Goal: Transaction & Acquisition: Download file/media

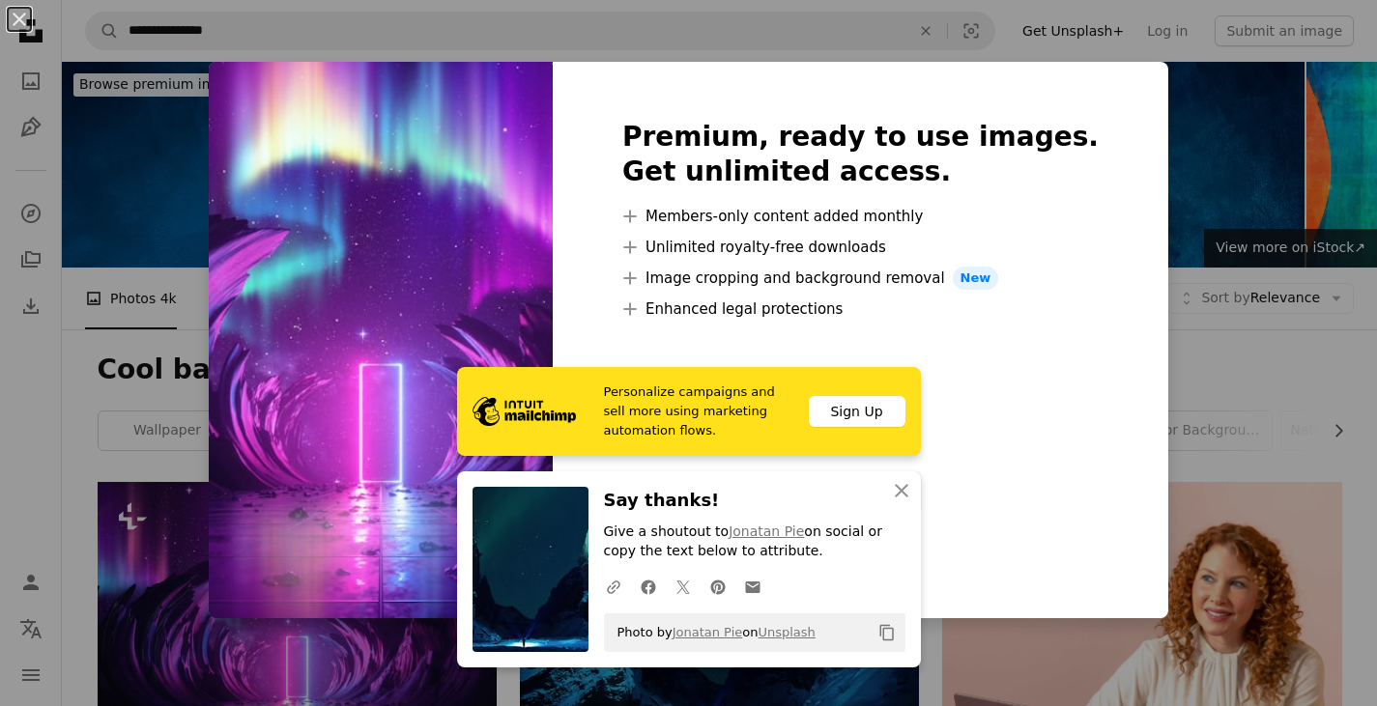
scroll to position [322, 0]
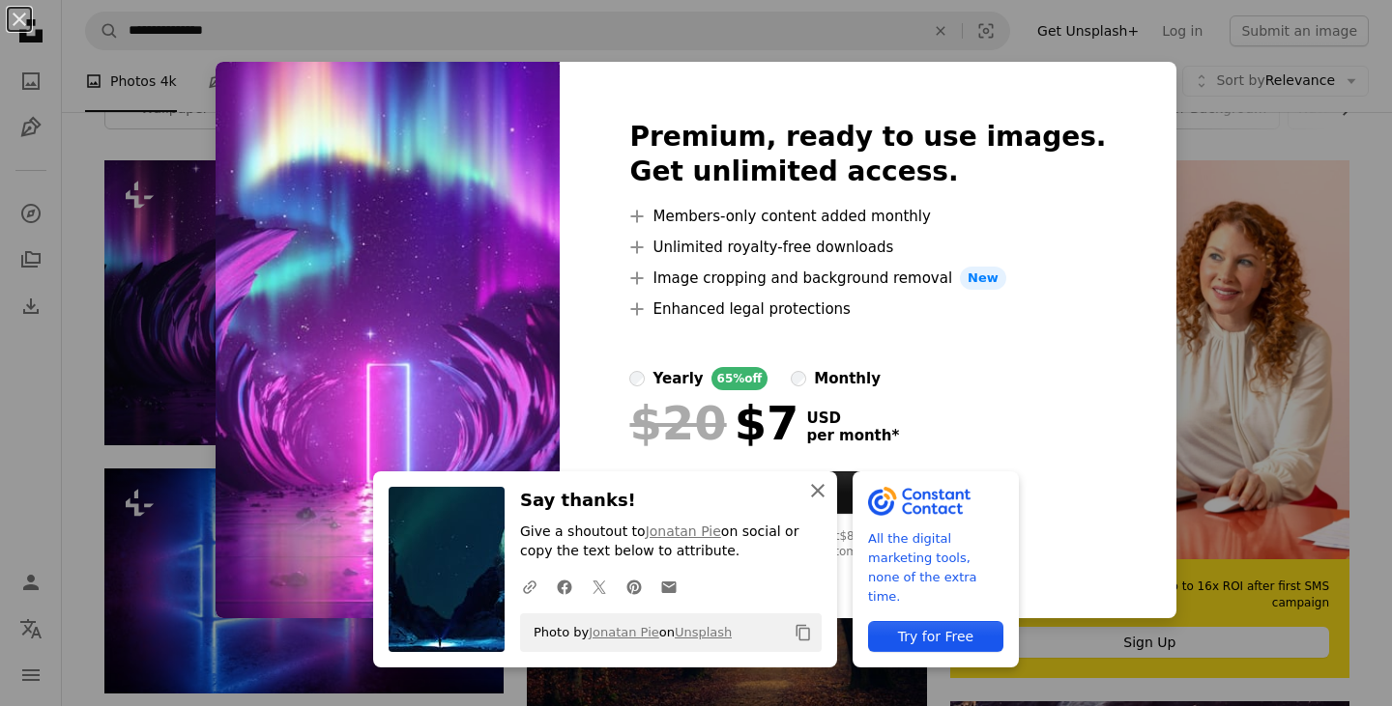
click at [807, 490] on icon "An X shape" at bounding box center [817, 490] width 23 height 23
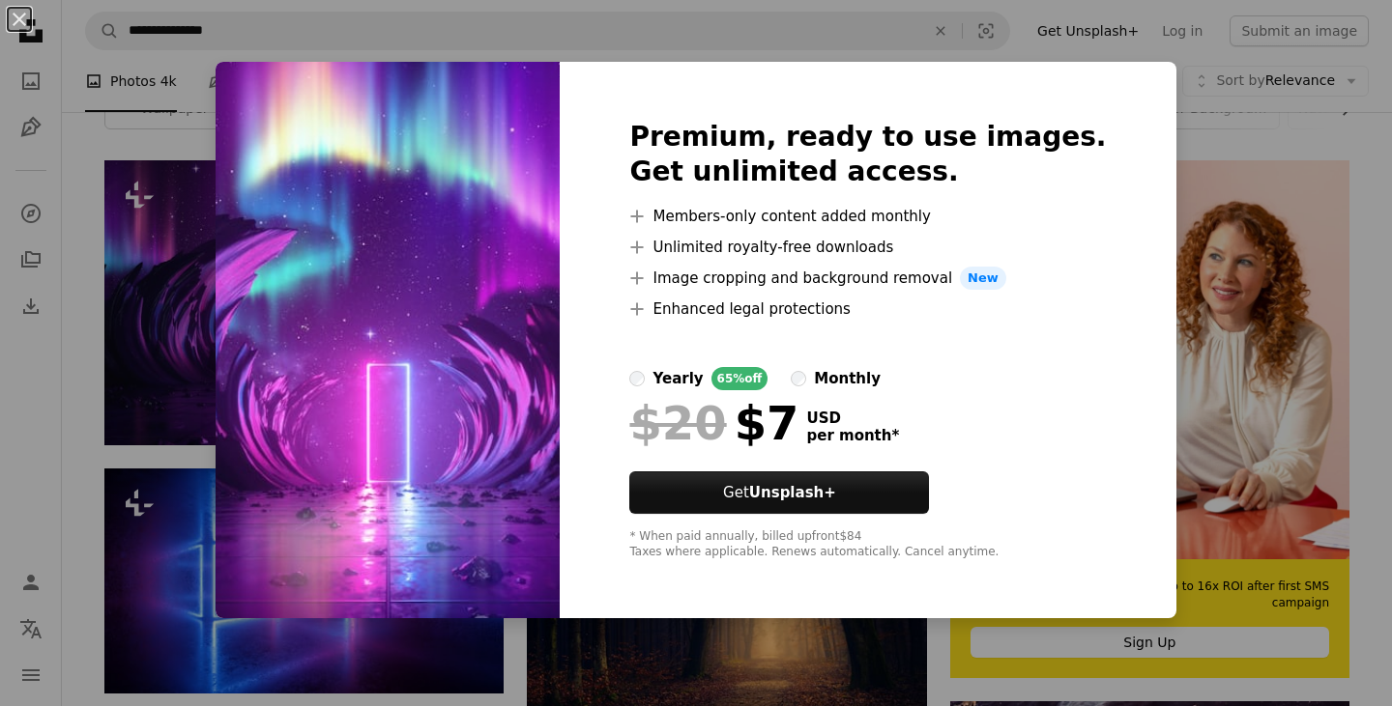
click at [1325, 171] on div "An X shape Premium, ready to use images. Get unlimited access. A plus sign Memb…" at bounding box center [696, 353] width 1392 height 706
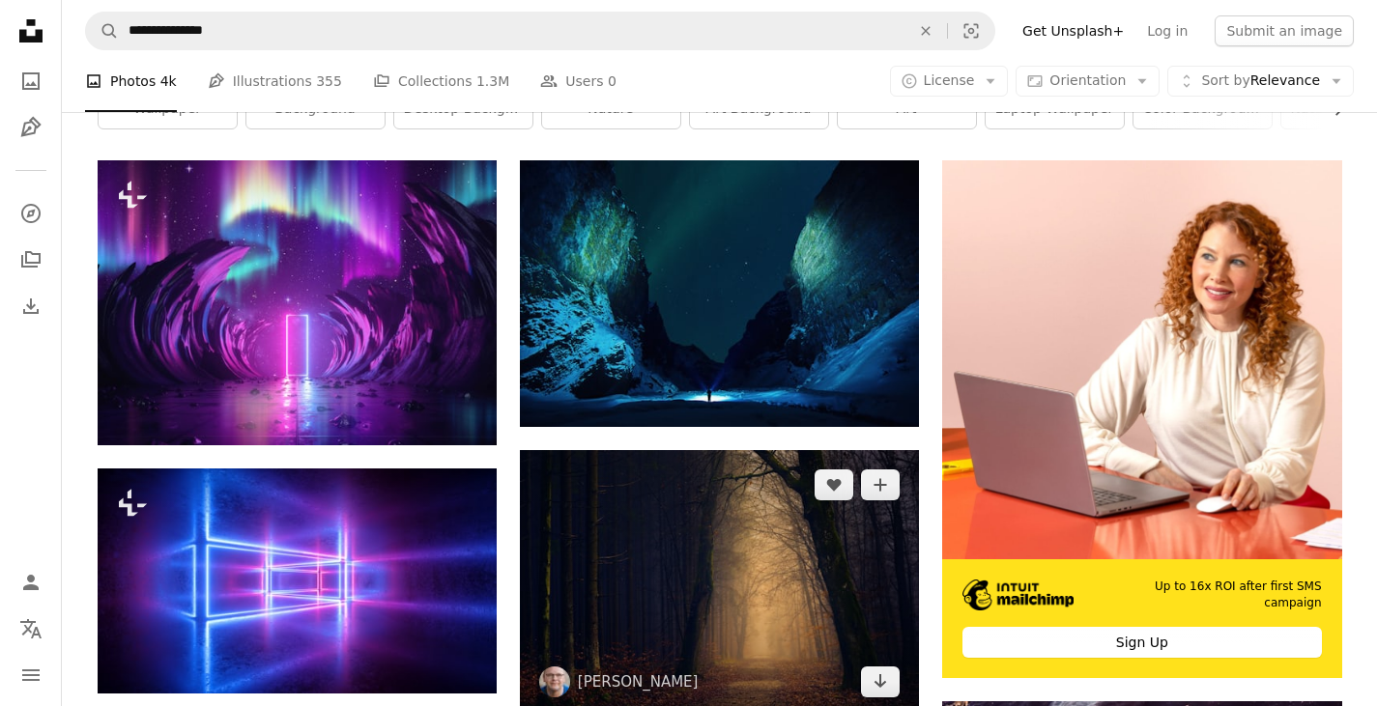
scroll to position [644, 0]
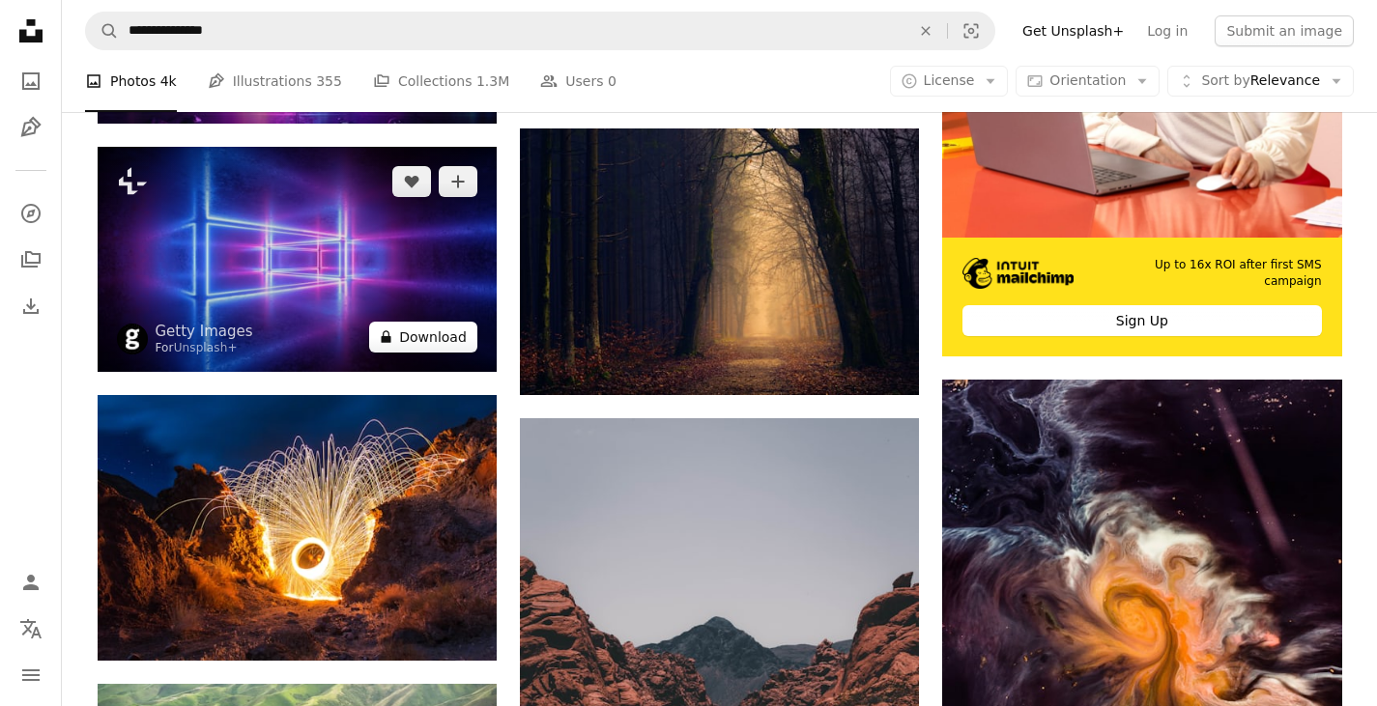
click at [446, 334] on button "A lock Download" at bounding box center [423, 337] width 108 height 31
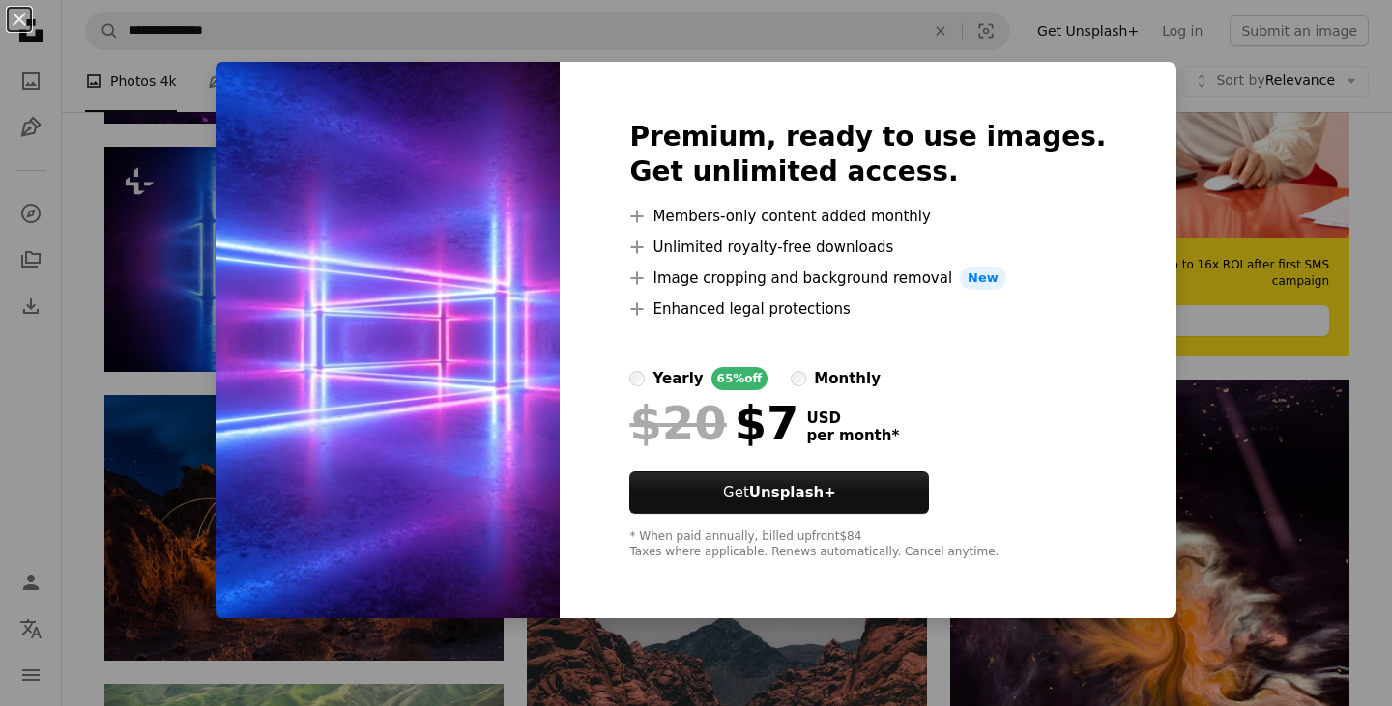
click at [72, 393] on div "An X shape Premium, ready to use images. Get unlimited access. A plus sign Memb…" at bounding box center [696, 353] width 1392 height 706
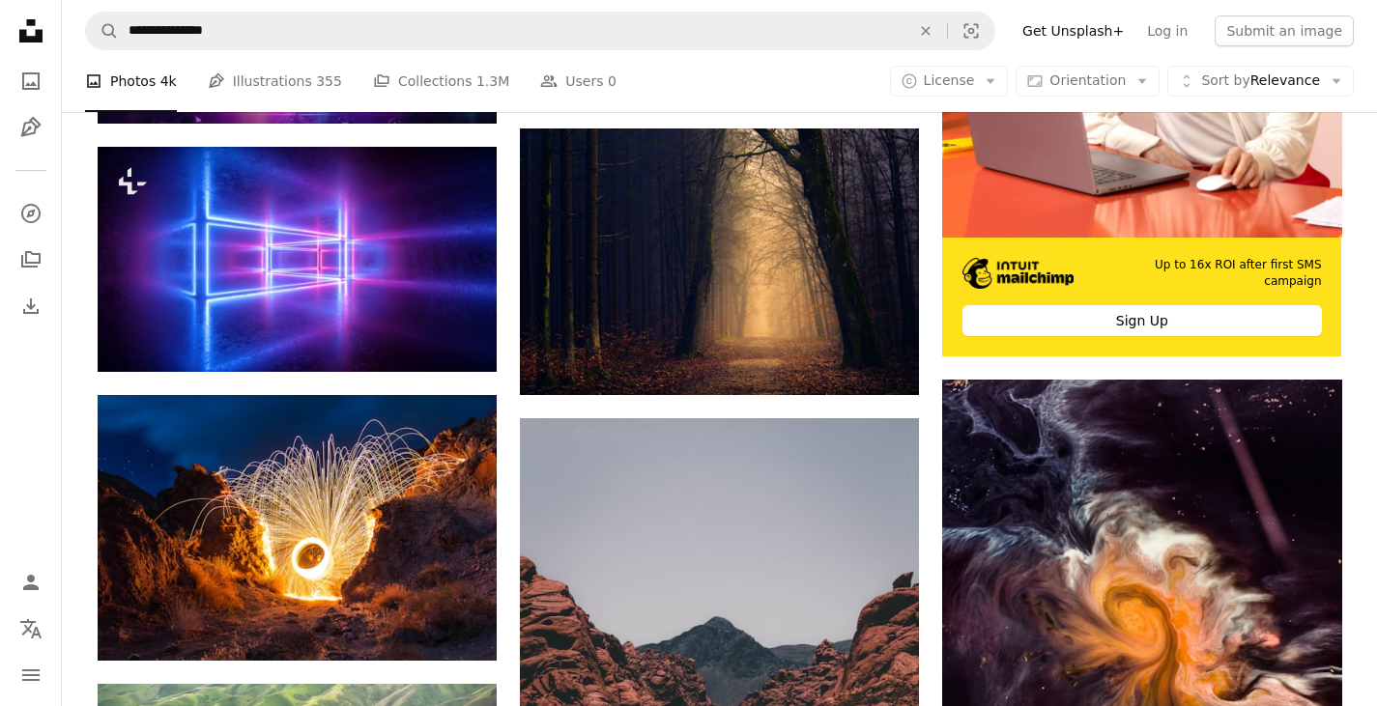
scroll to position [966, 0]
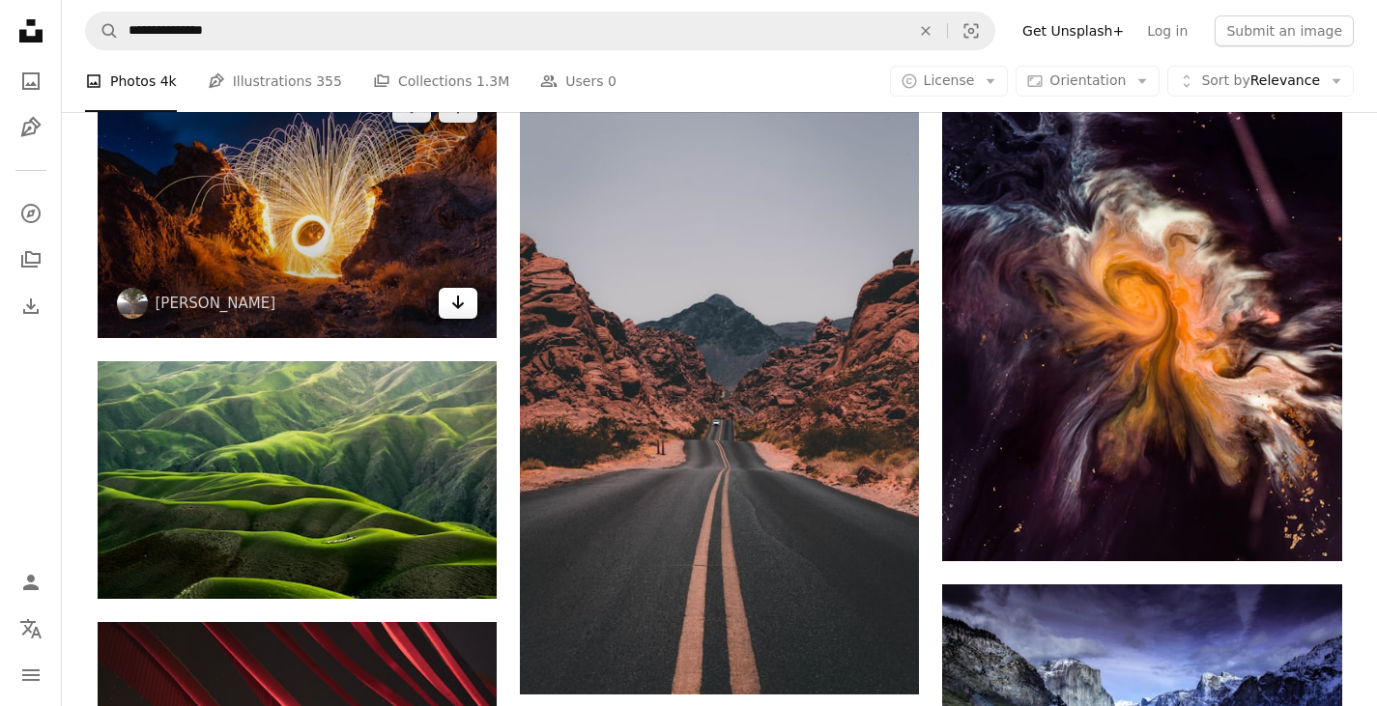
click at [459, 294] on icon "Arrow pointing down" at bounding box center [457, 302] width 15 height 23
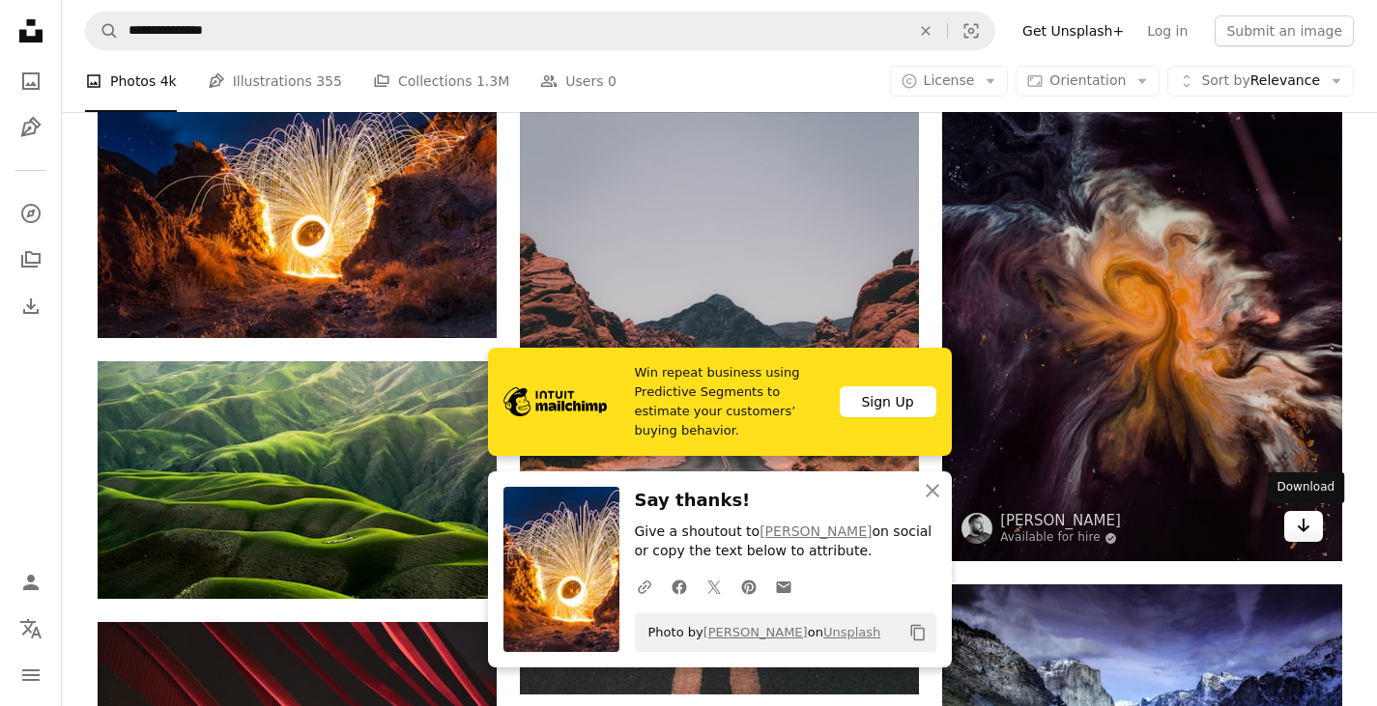
click at [1302, 522] on icon "Download" at bounding box center [1303, 526] width 13 height 14
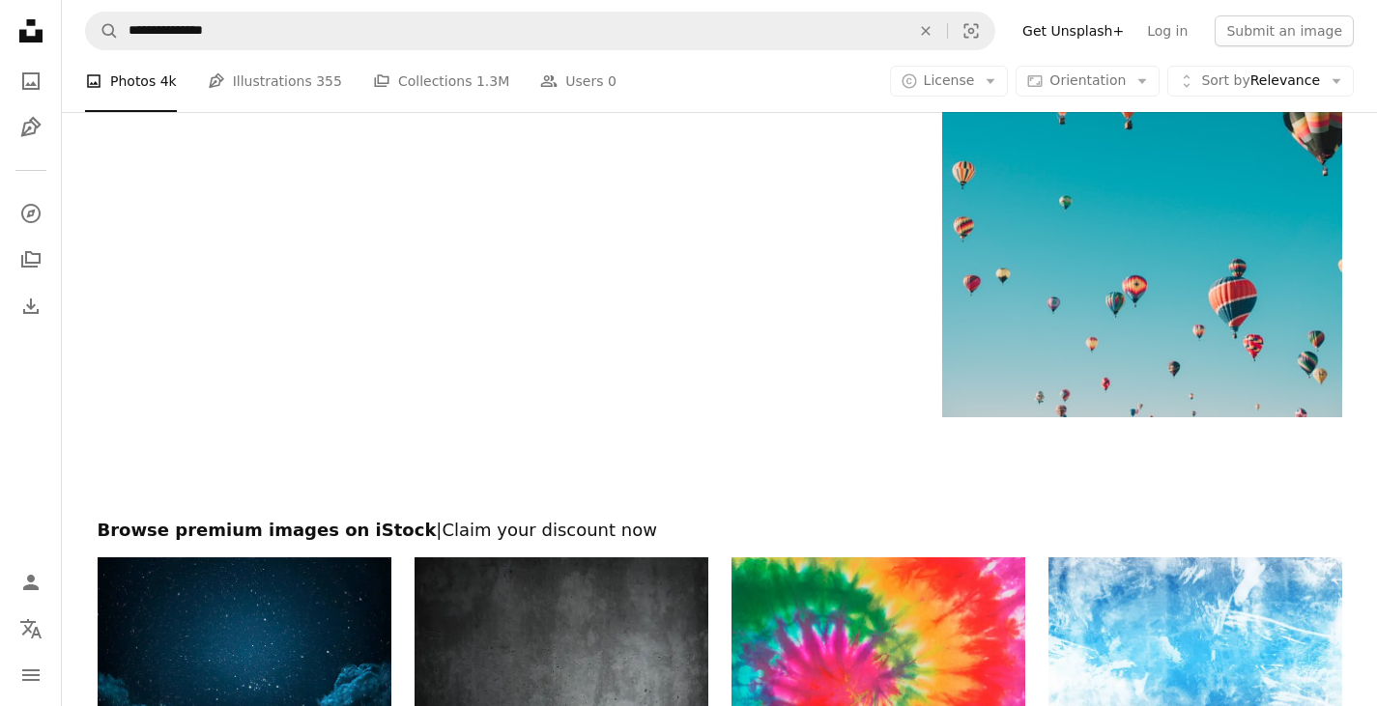
scroll to position [3543, 0]
